Goal: Unclear

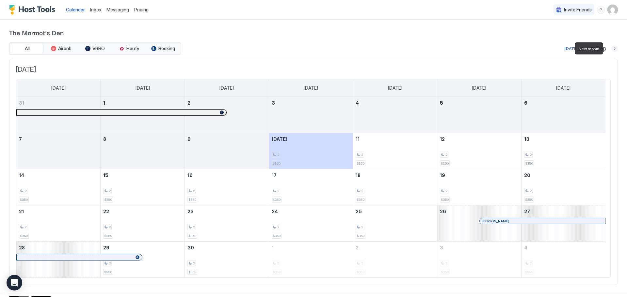
click at [611, 48] on button "Next month" at bounding box center [614, 48] width 7 height 7
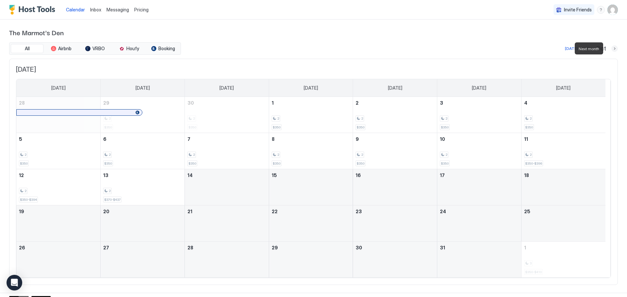
click at [611, 48] on button "Next month" at bounding box center [614, 48] width 7 height 7
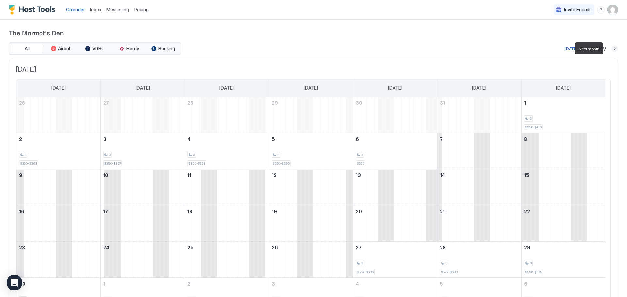
click at [611, 48] on button "Next month" at bounding box center [614, 48] width 7 height 7
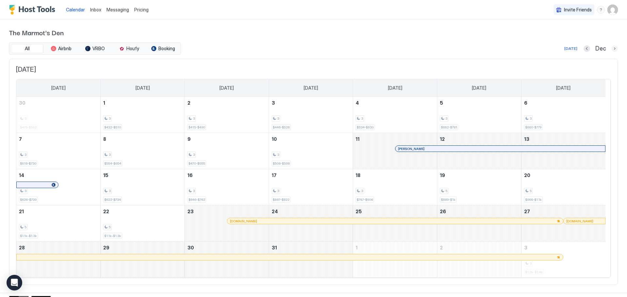
click at [611, 47] on button "Next month" at bounding box center [614, 48] width 7 height 7
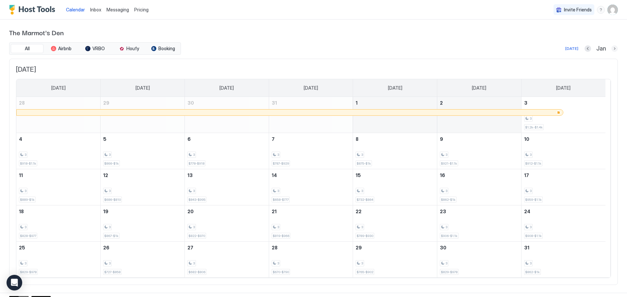
click at [611, 48] on button "Next month" at bounding box center [614, 48] width 7 height 7
